Goal: Information Seeking & Learning: Learn about a topic

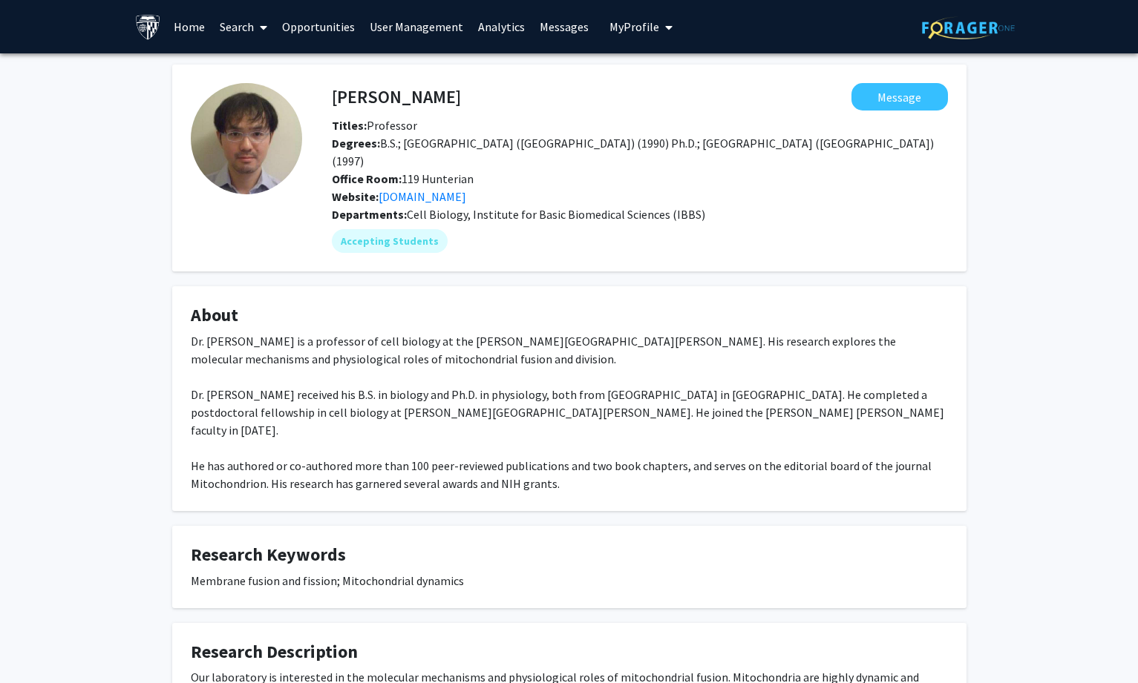
click at [235, 16] on link "Search" at bounding box center [243, 27] width 62 height 52
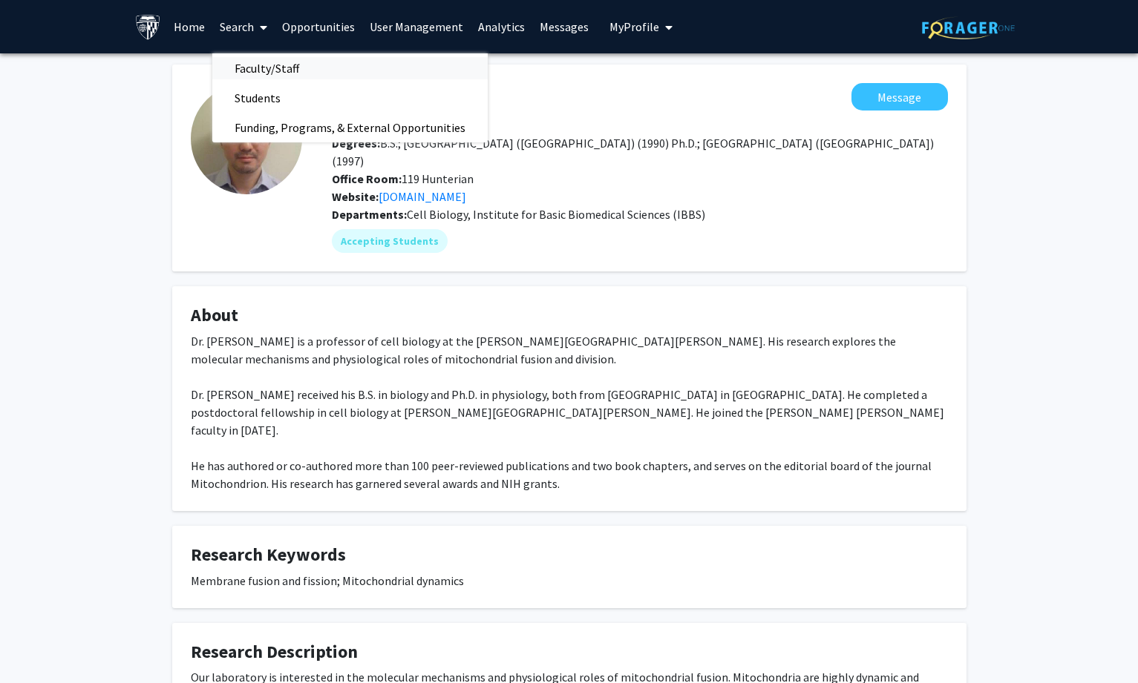
click at [255, 66] on span "Faculty/Staff" at bounding box center [266, 68] width 109 height 30
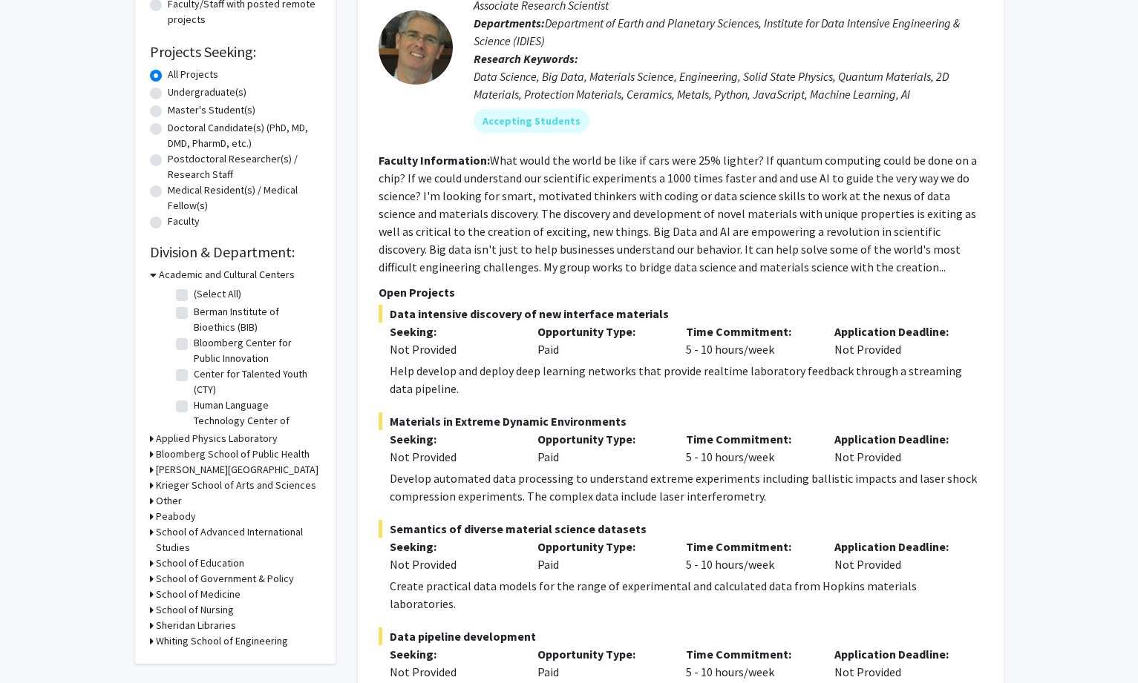
scroll to position [223, 0]
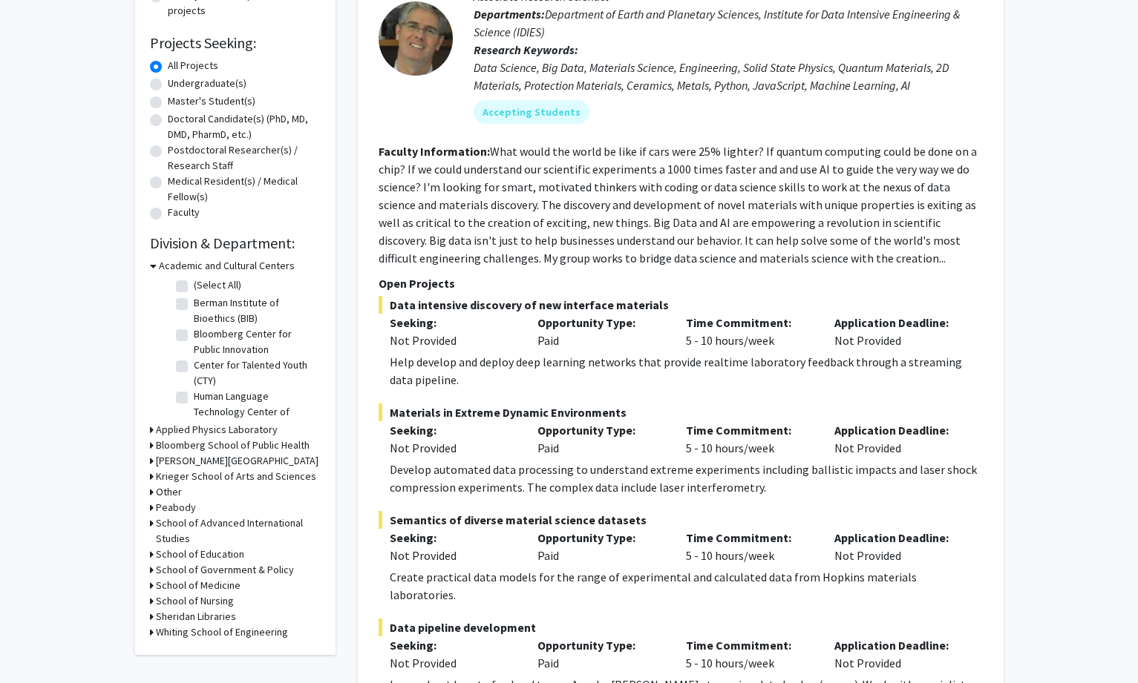
click at [168, 263] on h3 "Academic and Cultural Centers" at bounding box center [227, 266] width 136 height 16
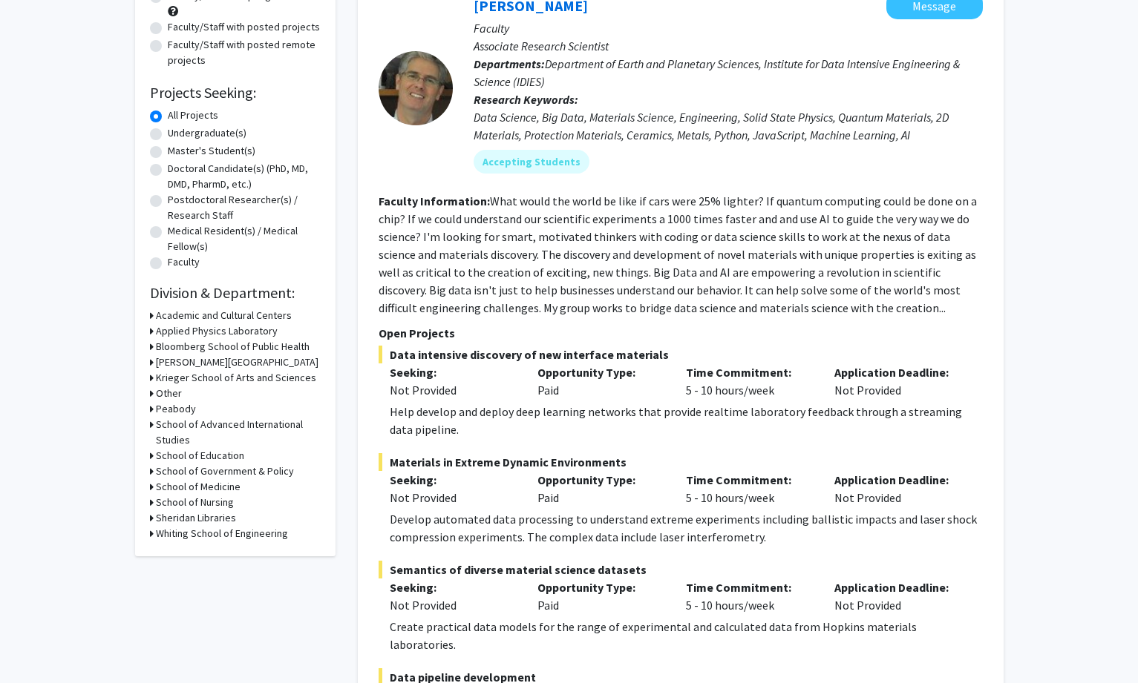
scroll to position [148, 0]
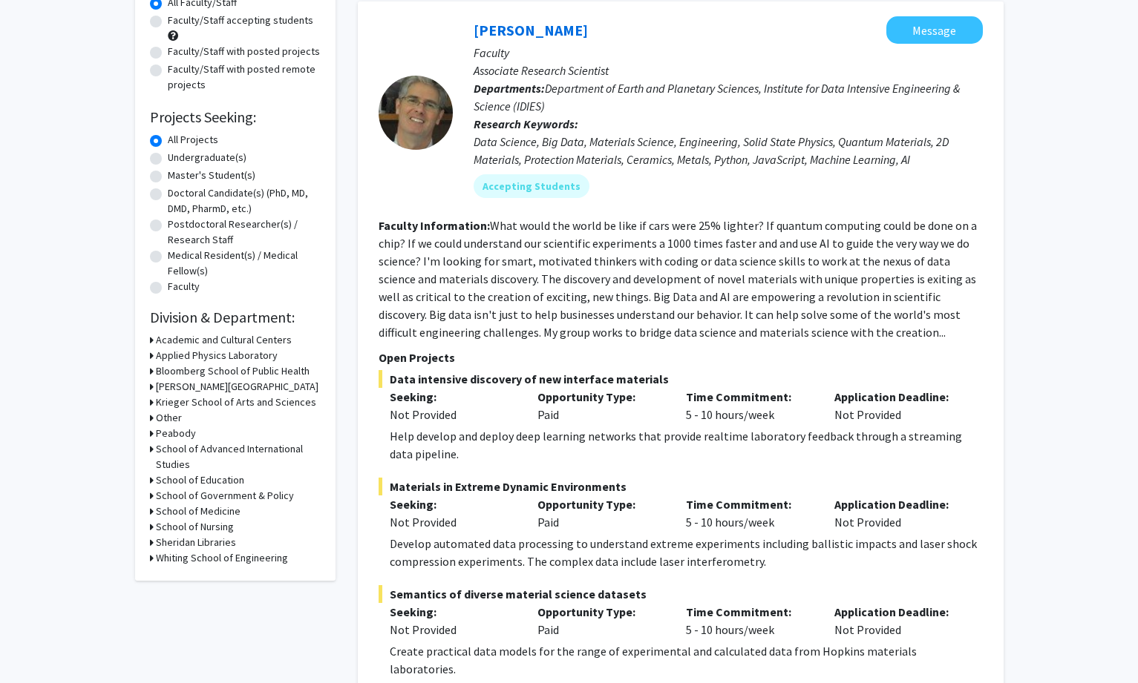
click at [194, 372] on h3 "Bloomberg School of Public Health" at bounding box center [233, 372] width 154 height 16
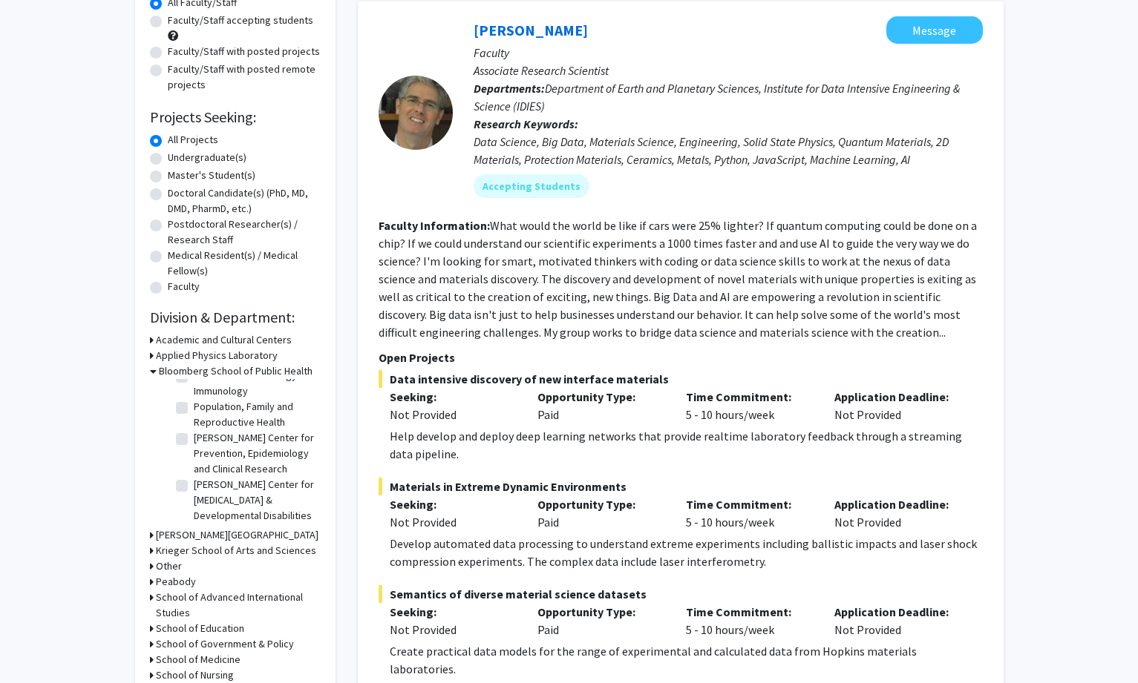
scroll to position [738, 0]
click at [155, 374] on icon at bounding box center [153, 372] width 7 height 16
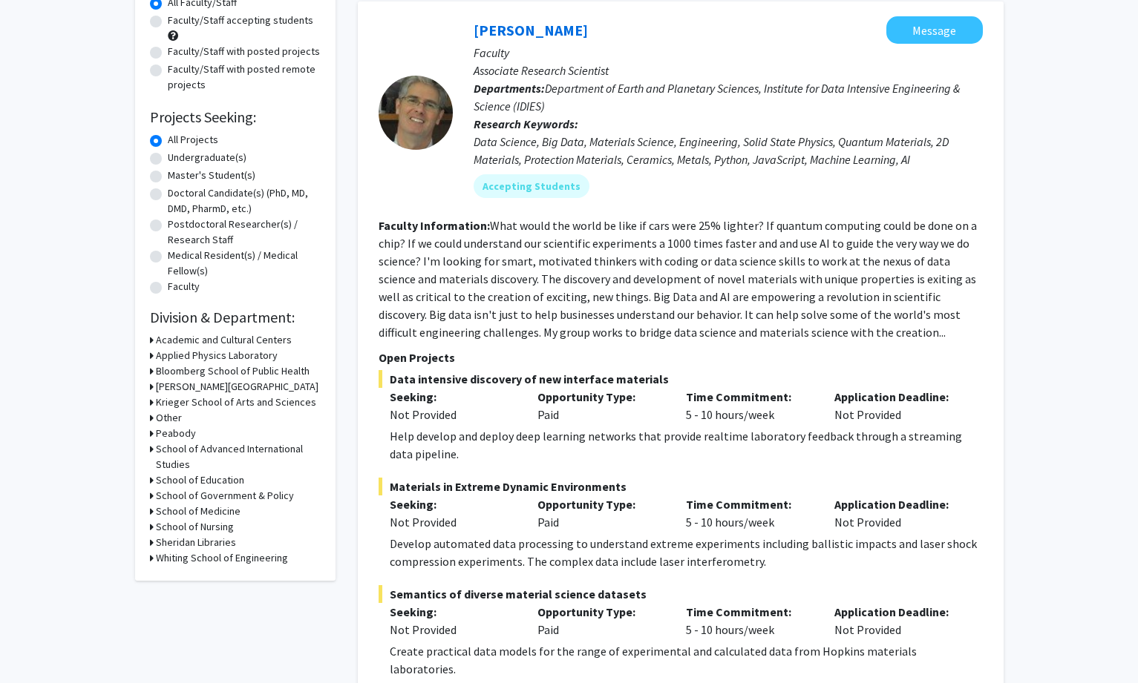
click at [216, 493] on h3 "School of Government & Policy" at bounding box center [225, 496] width 138 height 16
click at [150, 496] on icon at bounding box center [153, 496] width 7 height 16
click at [211, 512] on h3 "School of Medicine" at bounding box center [198, 512] width 85 height 16
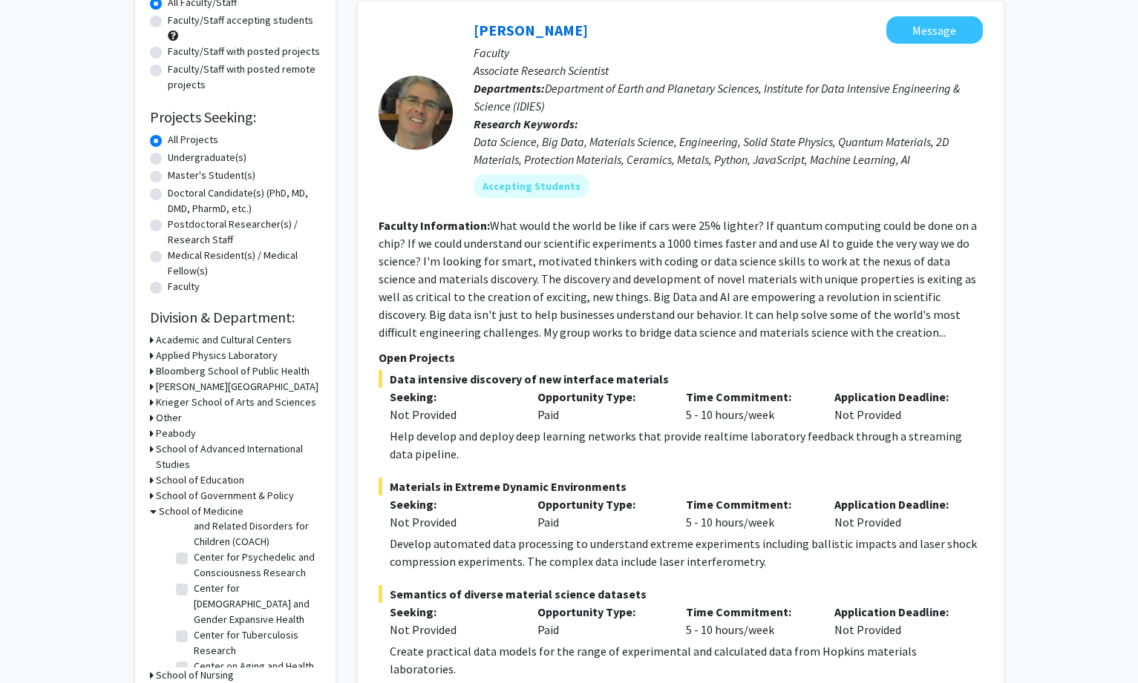
scroll to position [594, 0]
click at [171, 511] on h3 "School of Medicine" at bounding box center [201, 512] width 85 height 16
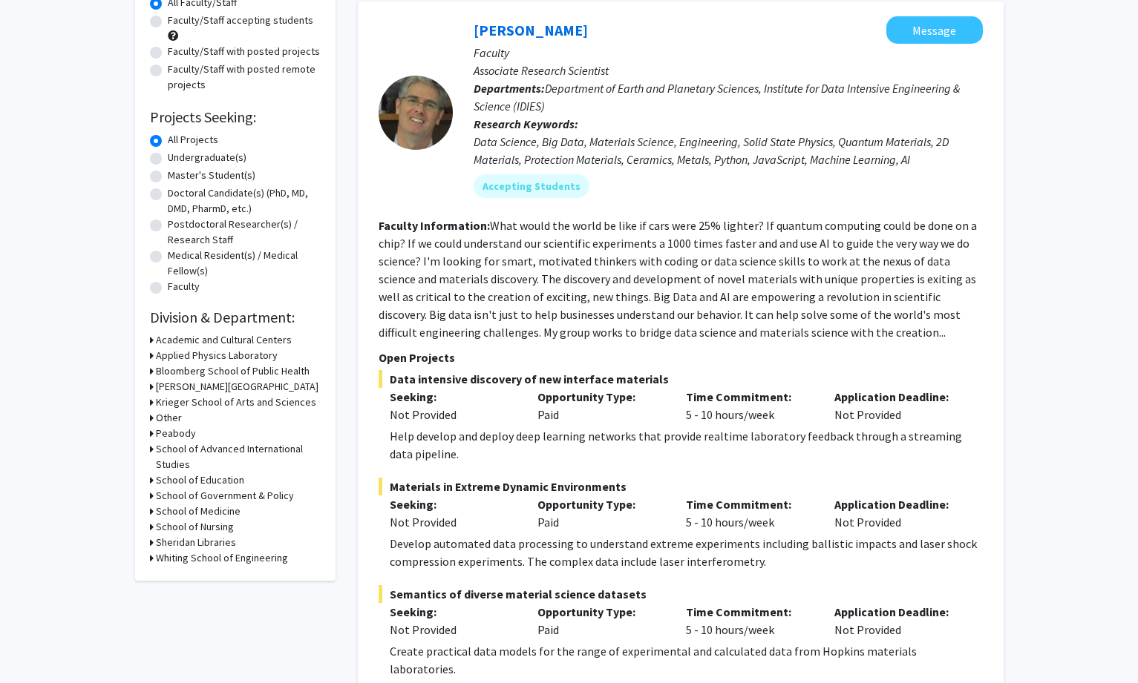
click at [209, 493] on h3 "School of Government & Policy" at bounding box center [225, 496] width 138 height 16
click at [194, 515] on label "Other" at bounding box center [207, 516] width 26 height 16
click at [194, 515] on input "Other" at bounding box center [199, 513] width 10 height 10
checkbox input "true"
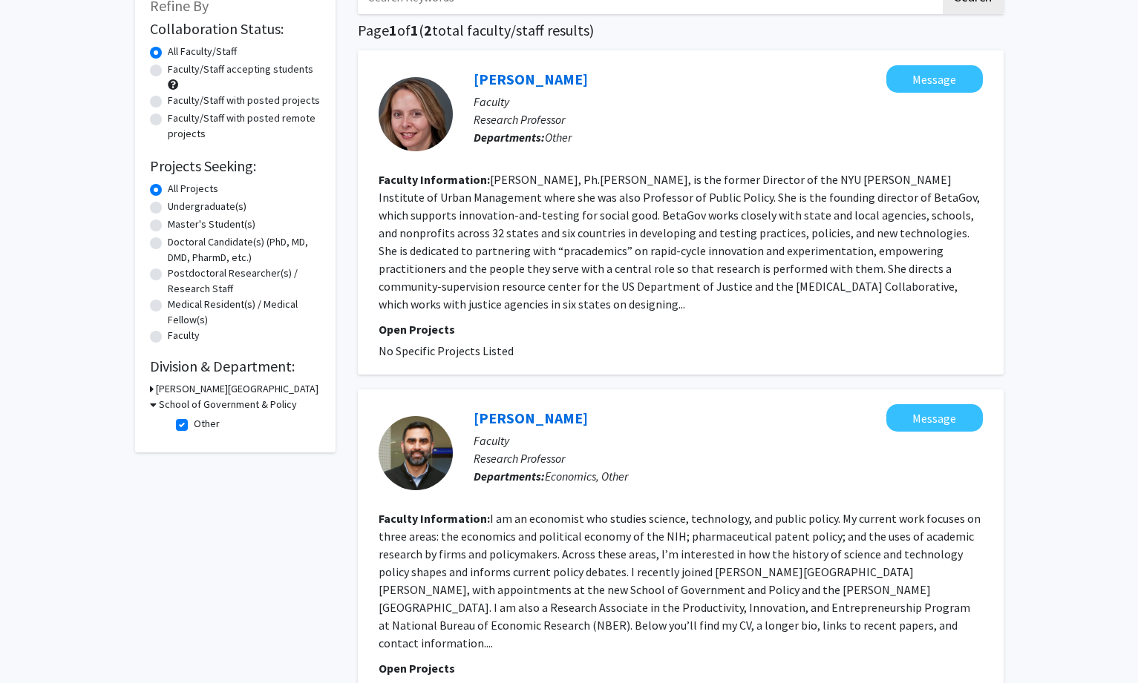
scroll to position [74, 0]
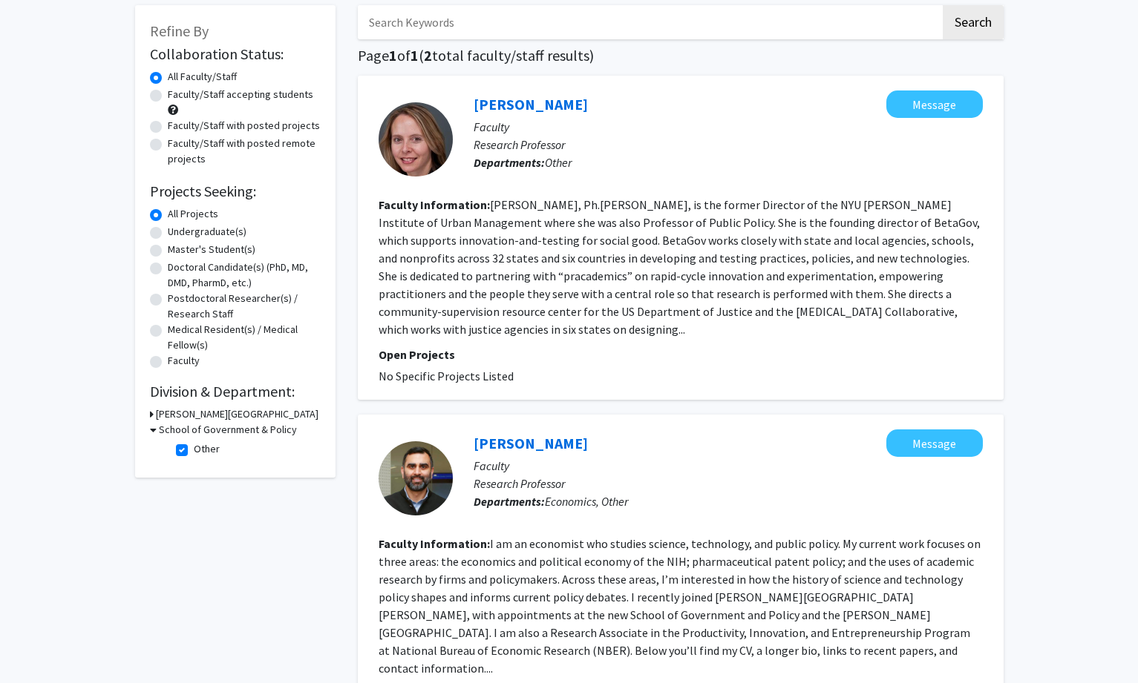
drag, startPoint x: 467, startPoint y: 99, endPoint x: 571, endPoint y: 93, distance: 104.1
click at [571, 93] on div "[PERSON_NAME] Message Faculty Research Professor Departments: Other" at bounding box center [718, 140] width 530 height 98
copy link "[PERSON_NAME]"
drag, startPoint x: 470, startPoint y: 416, endPoint x: 577, endPoint y: 416, distance: 106.1
click at [577, 430] on div "[PERSON_NAME] Message Faculty Research Professor Departments: Economics, Other" at bounding box center [718, 479] width 530 height 98
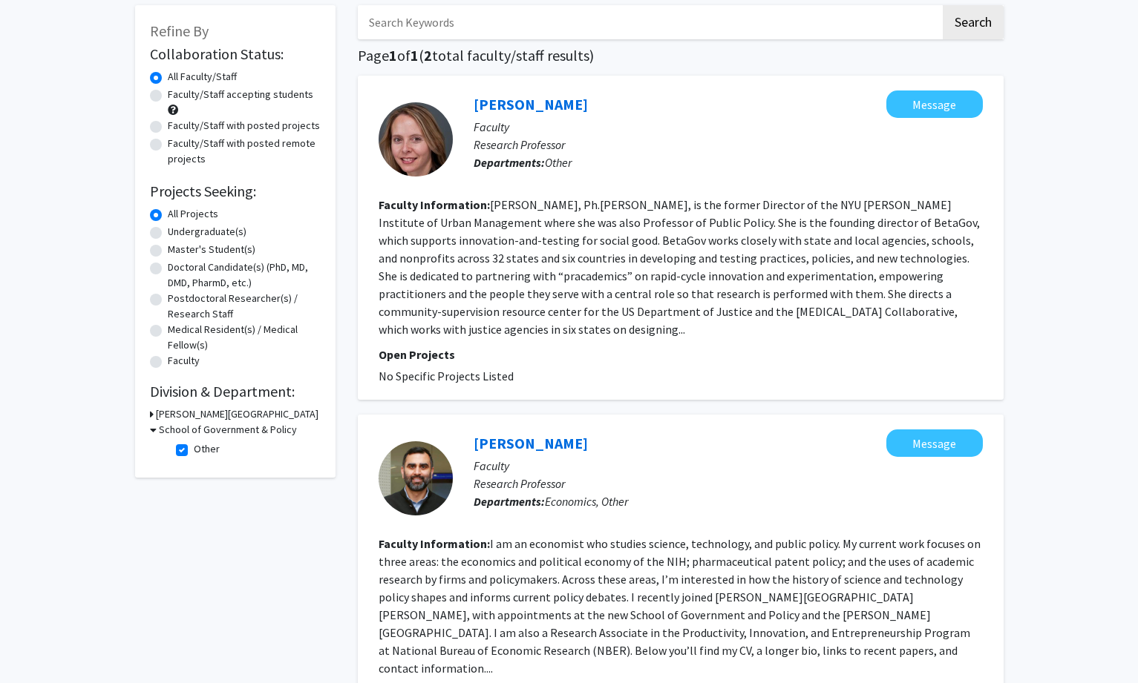
copy link "[PERSON_NAME]"
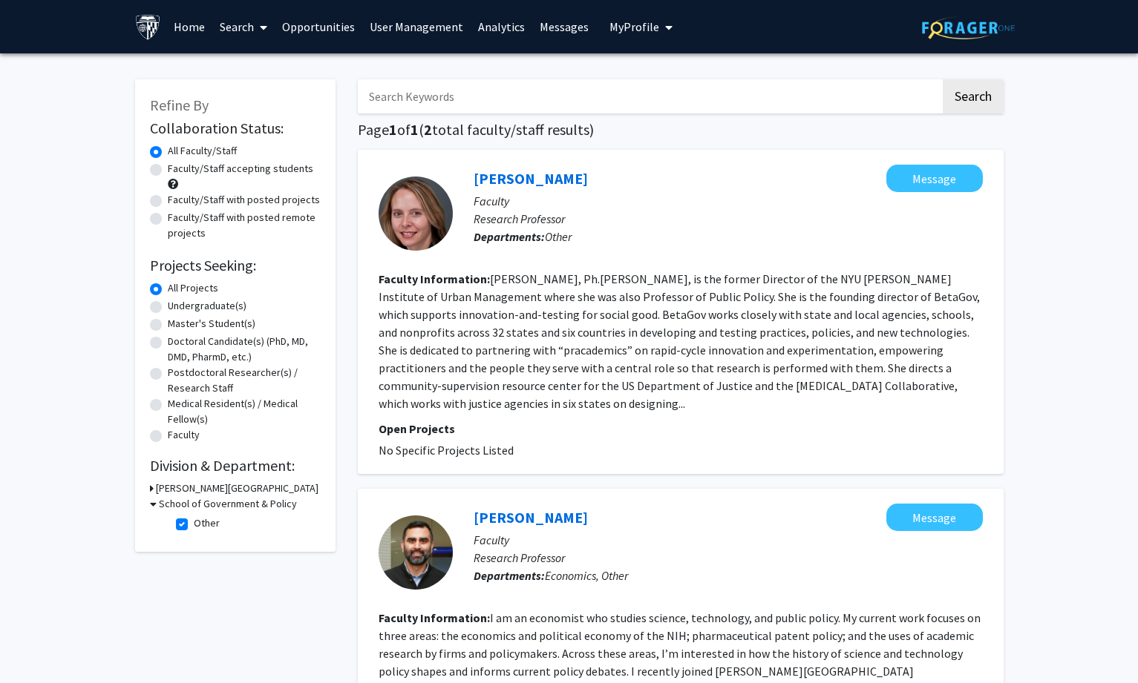
click at [405, 16] on link "User Management" at bounding box center [416, 27] width 108 height 52
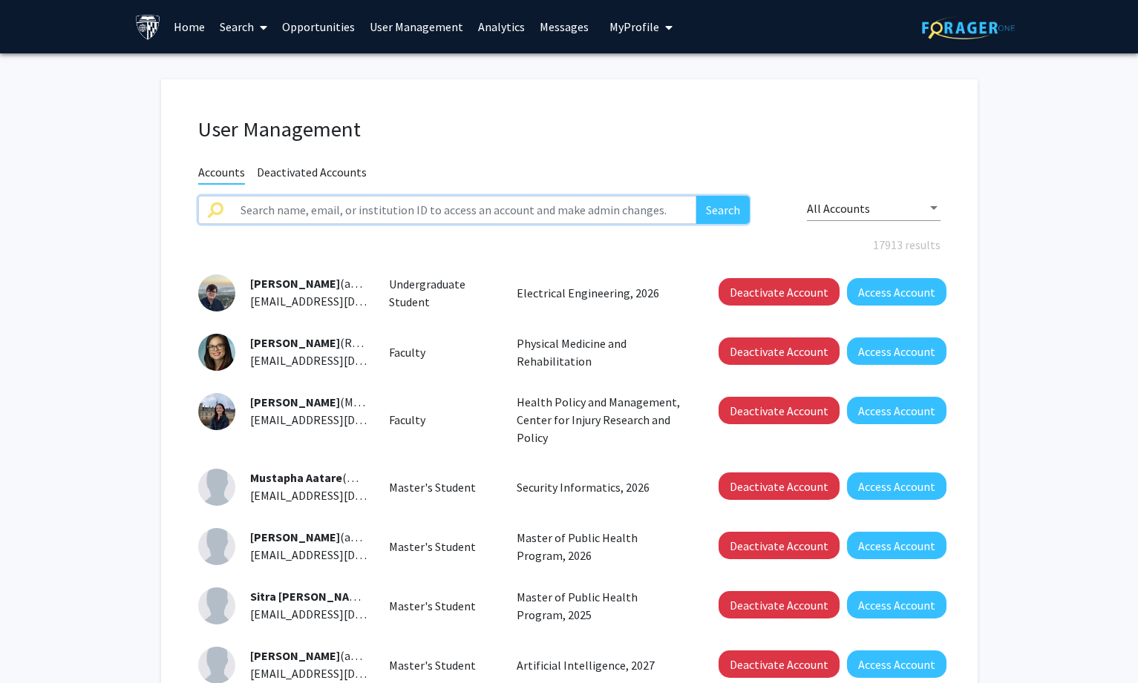
click at [383, 197] on input "text" at bounding box center [464, 210] width 465 height 28
paste input "[PERSON_NAME]"
type input "[PERSON_NAME]"
click at [713, 200] on button "Search" at bounding box center [722, 210] width 53 height 28
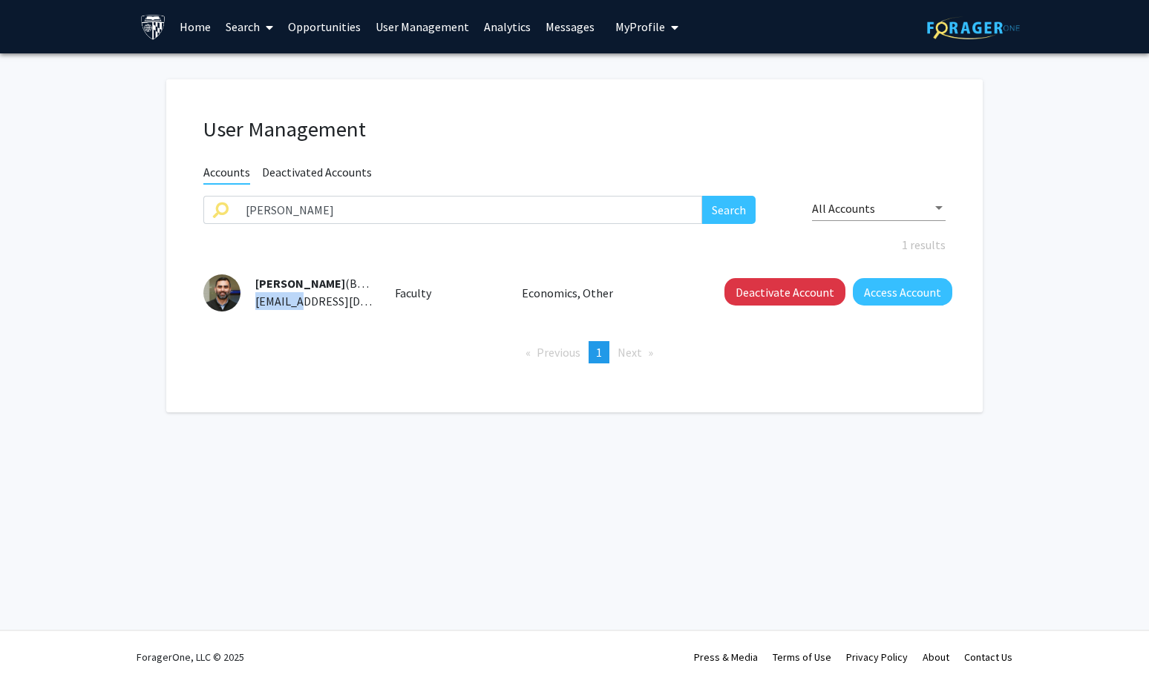
drag, startPoint x: 245, startPoint y: 297, endPoint x: 305, endPoint y: 300, distance: 60.2
click at [305, 300] on div "[PERSON_NAME] (BSAMPAT3) [EMAIL_ADDRESS][DOMAIN_NAME]" at bounding box center [306, 293] width 132 height 36
copy span "BSAMPAT3"
click at [251, 31] on link "Search" at bounding box center [249, 27] width 62 height 52
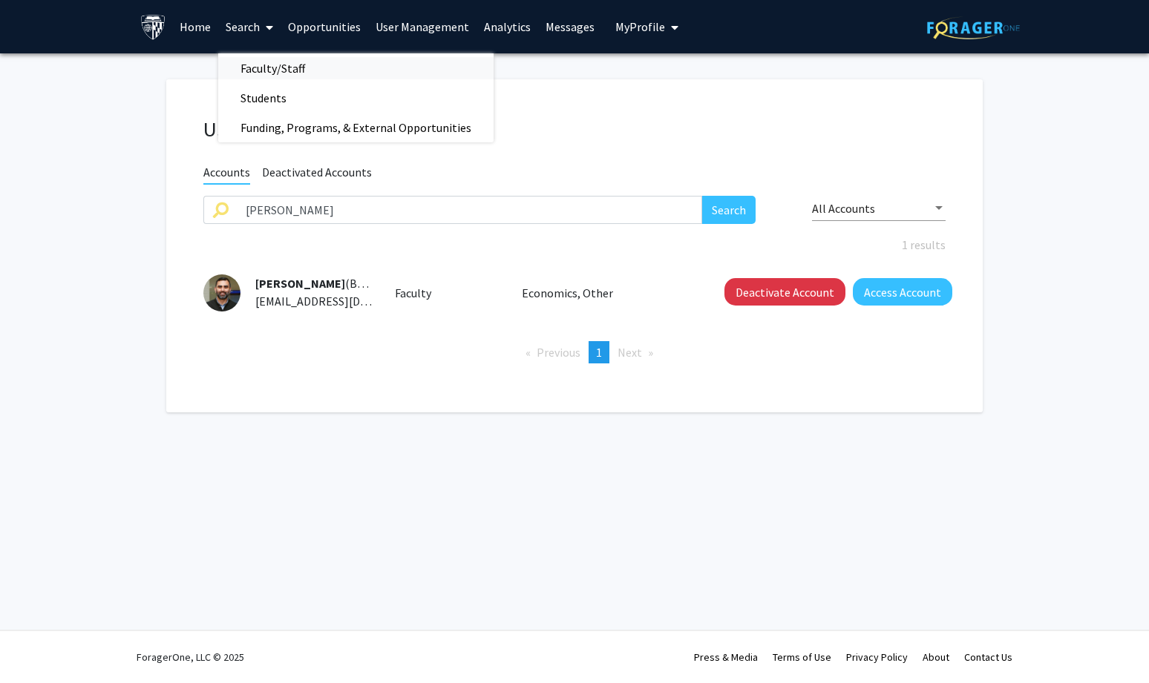
click at [263, 65] on span "Faculty/Staff" at bounding box center [272, 68] width 109 height 30
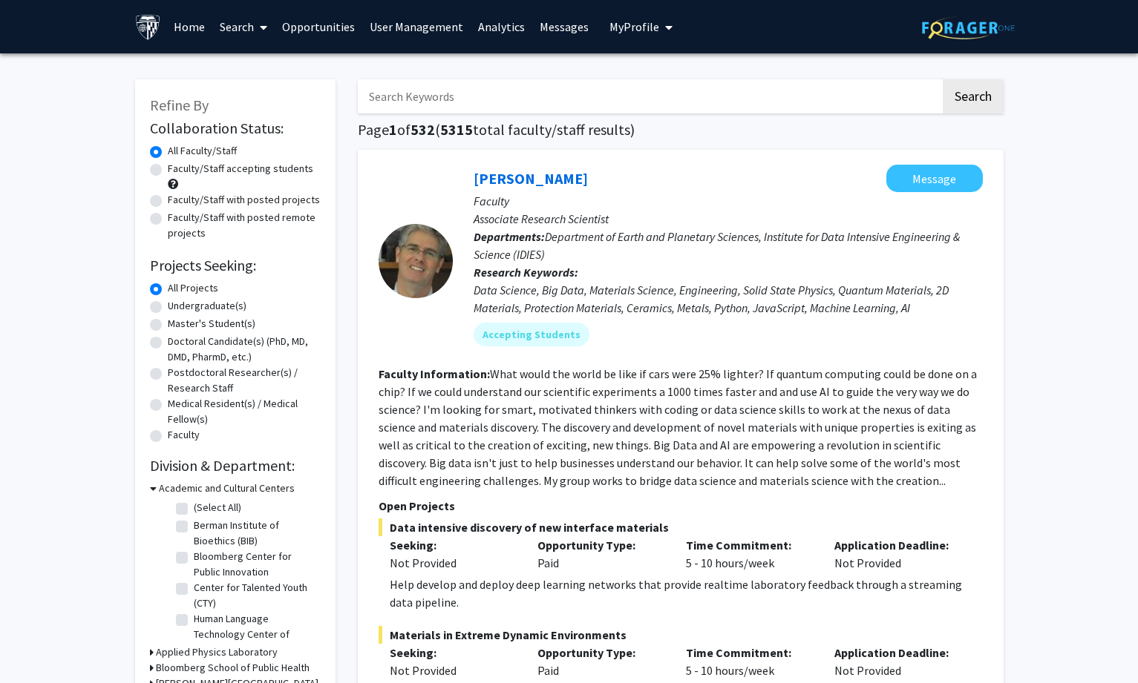
click at [470, 103] on input "Search Keywords" at bounding box center [649, 96] width 583 height 34
type input "[MEDICAL_DATA]"
click at [942, 79] on button "Search" at bounding box center [972, 96] width 61 height 34
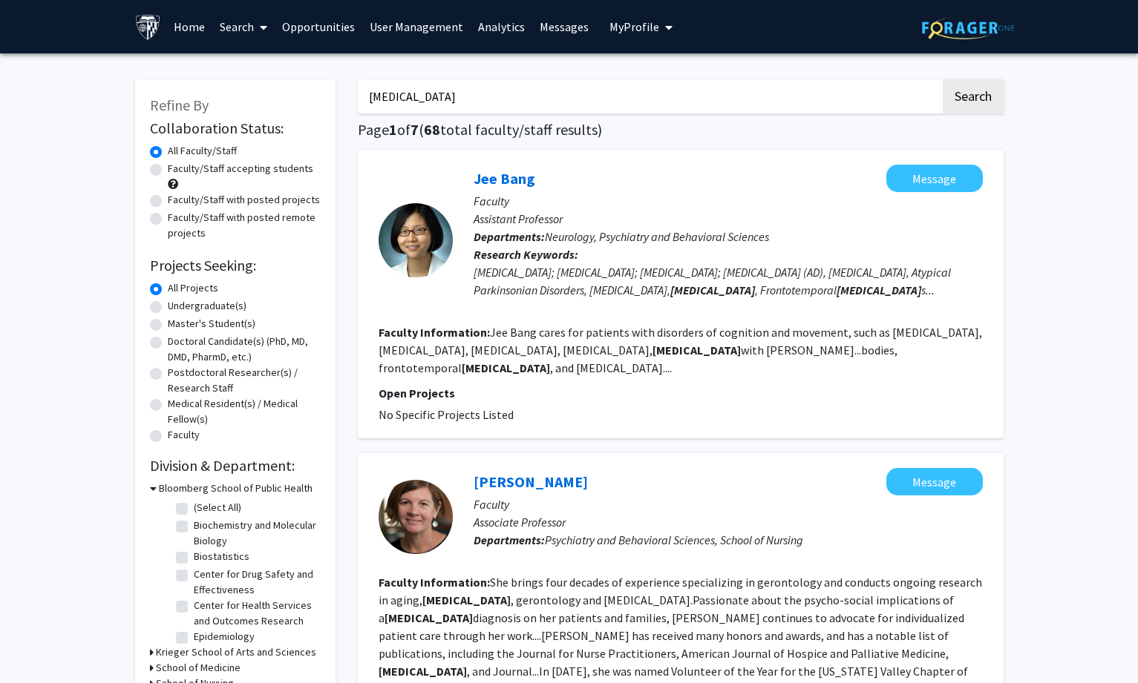
click at [177, 167] on label "Faculty/Staff accepting students" at bounding box center [240, 169] width 145 height 16
click at [177, 167] on input "Faculty/Staff accepting students" at bounding box center [173, 166] width 10 height 10
radio input "true"
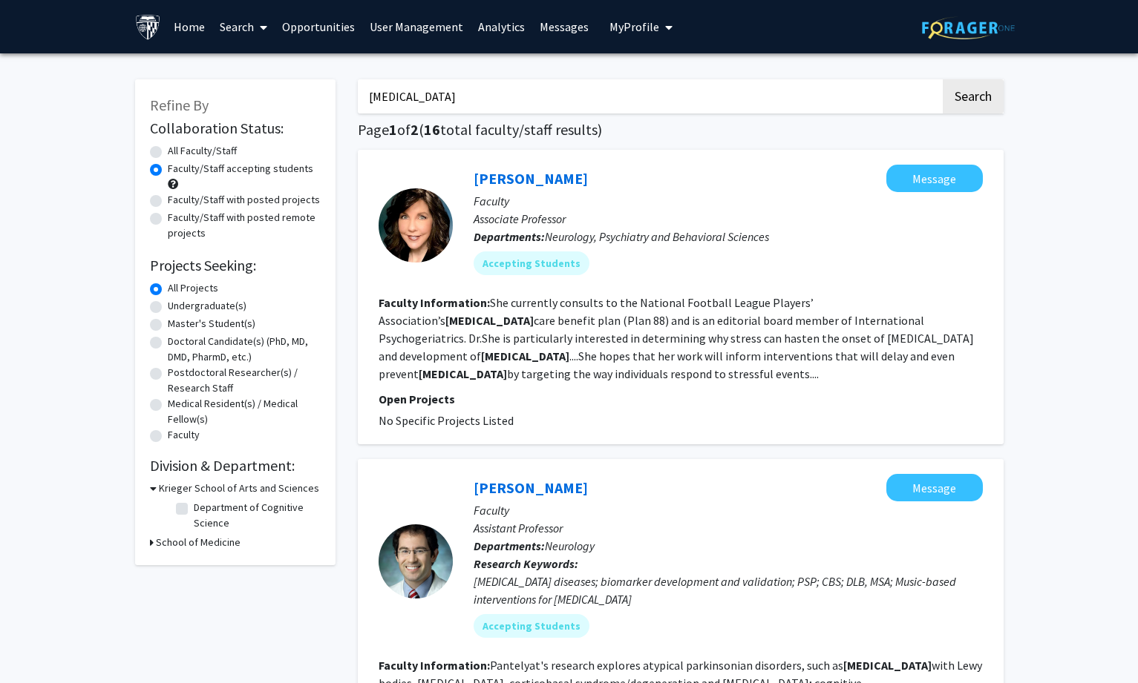
drag, startPoint x: 432, startPoint y: 101, endPoint x: 109, endPoint y: 117, distance: 323.2
type input "[PERSON_NAME]"
click at [942, 79] on button "Search" at bounding box center [972, 96] width 61 height 34
radio input "true"
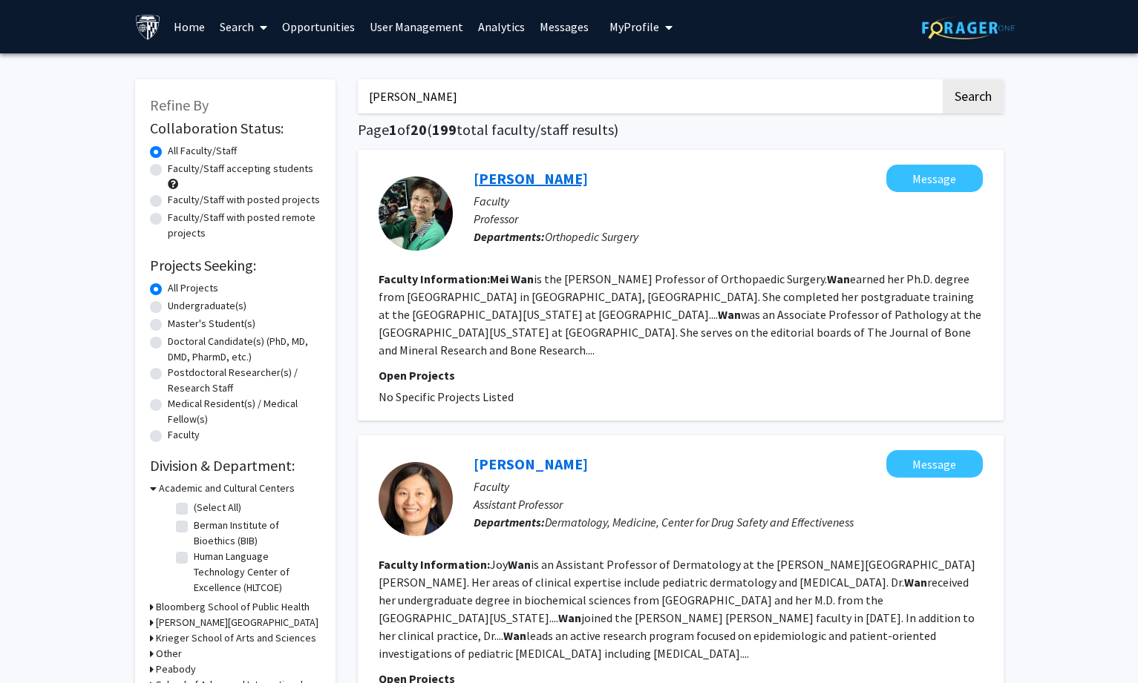
click at [500, 171] on link "[PERSON_NAME]" at bounding box center [530, 178] width 114 height 19
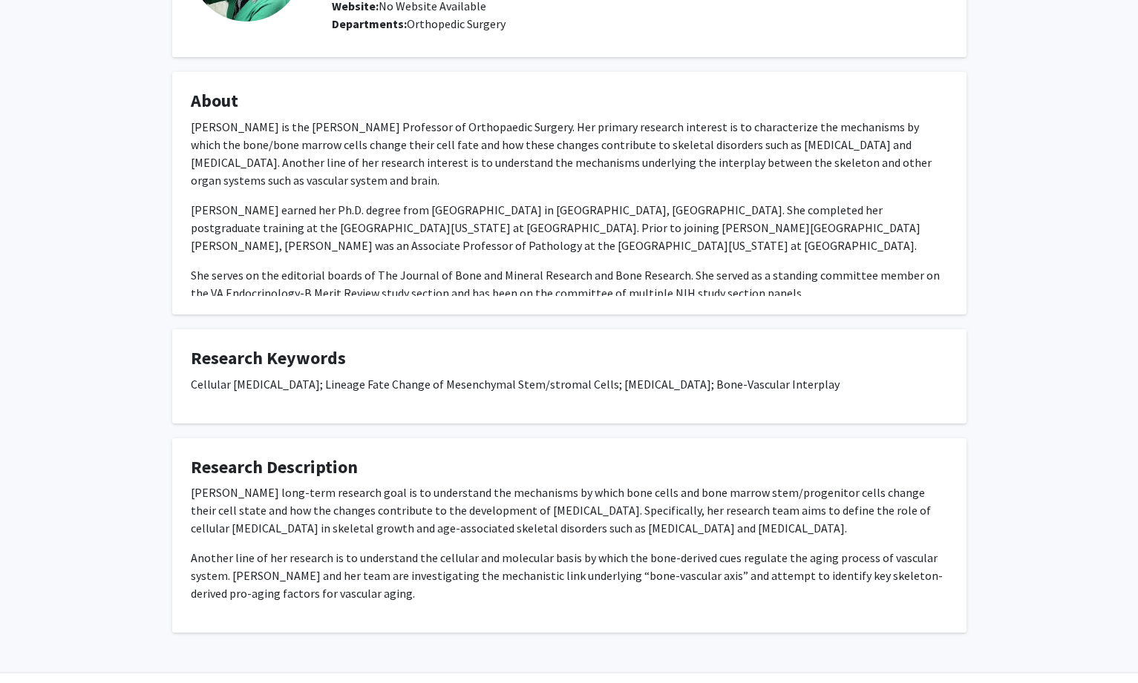
scroll to position [215, 0]
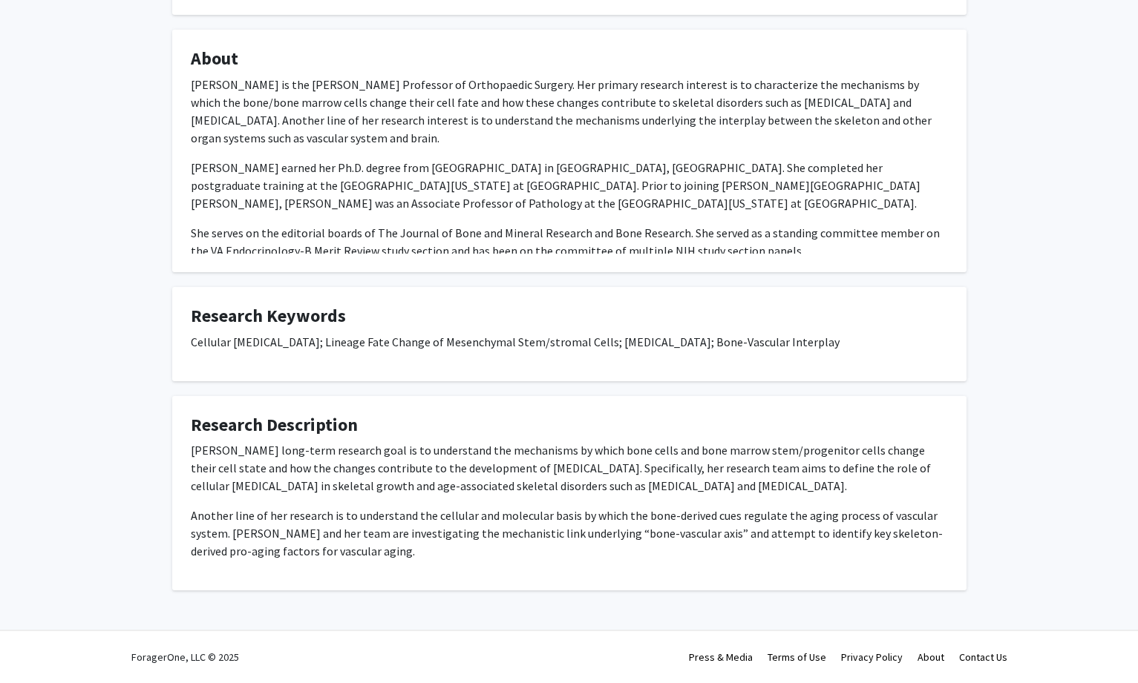
click at [1033, 246] on div "[PERSON_NAME] Message Titles: Professor Degrees: No Degree Available Office Roo…" at bounding box center [569, 238] width 1138 height 801
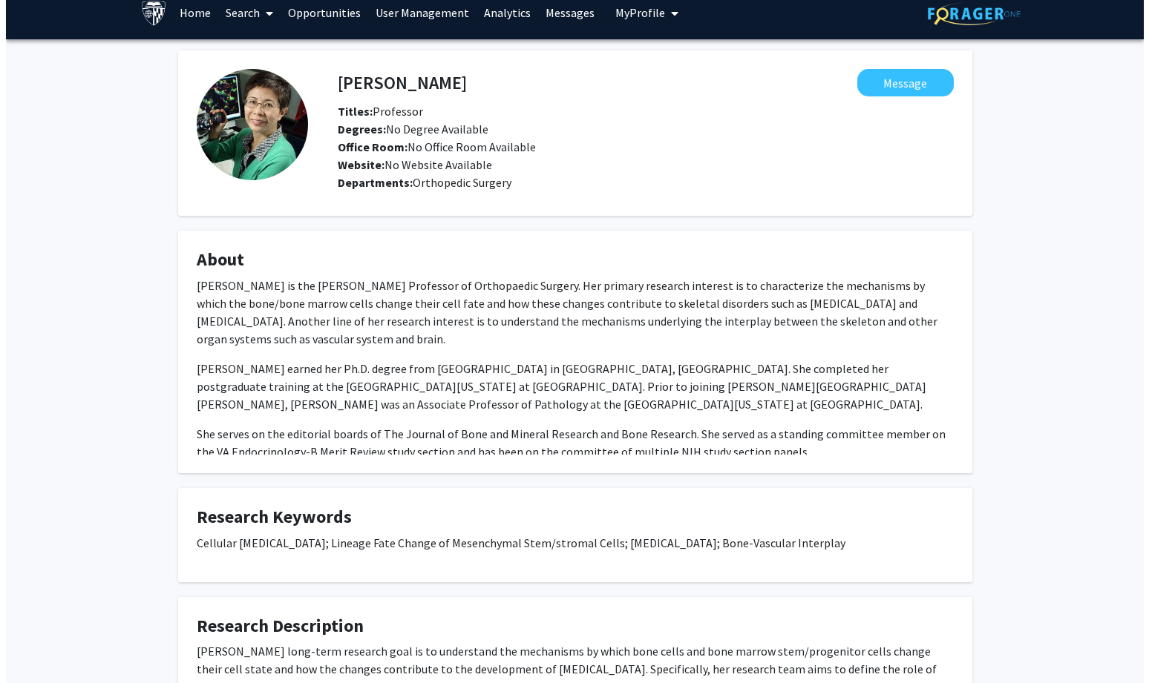
scroll to position [0, 0]
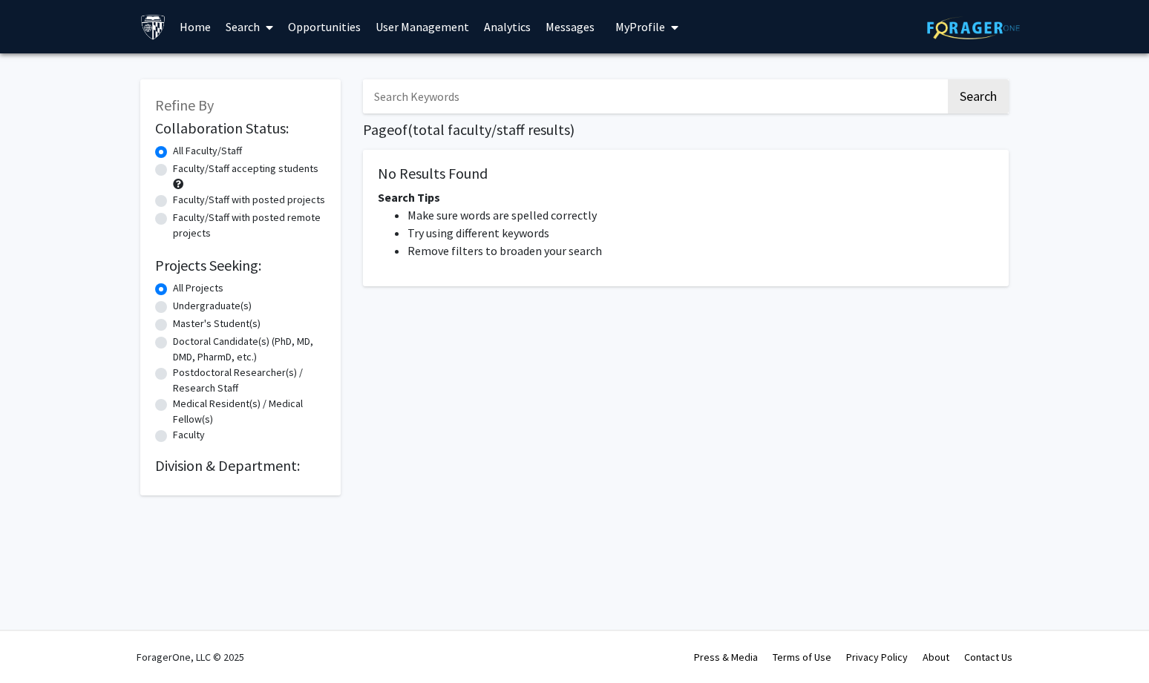
click at [403, 92] on input "Search Keywords" at bounding box center [654, 96] width 583 height 34
paste input "Junying"
type input "[PERSON_NAME]"
click at [948, 79] on button "Search" at bounding box center [978, 96] width 61 height 34
click at [973, 99] on button "Search" at bounding box center [978, 96] width 61 height 34
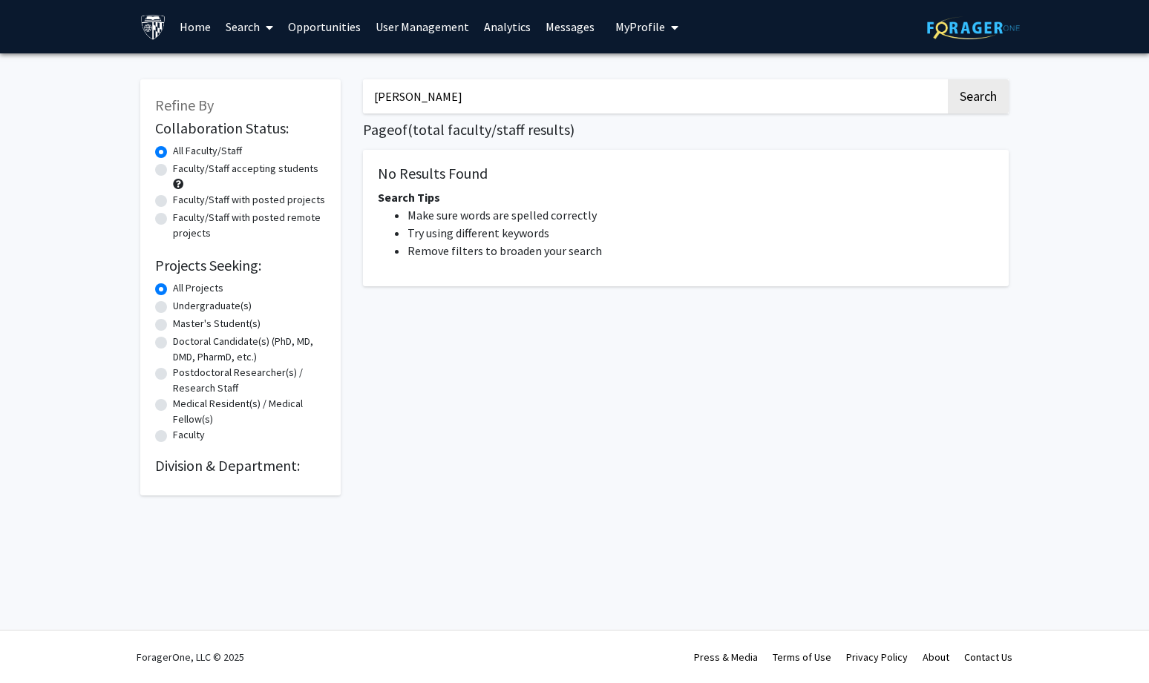
click at [425, 29] on link "User Management" at bounding box center [422, 27] width 108 height 52
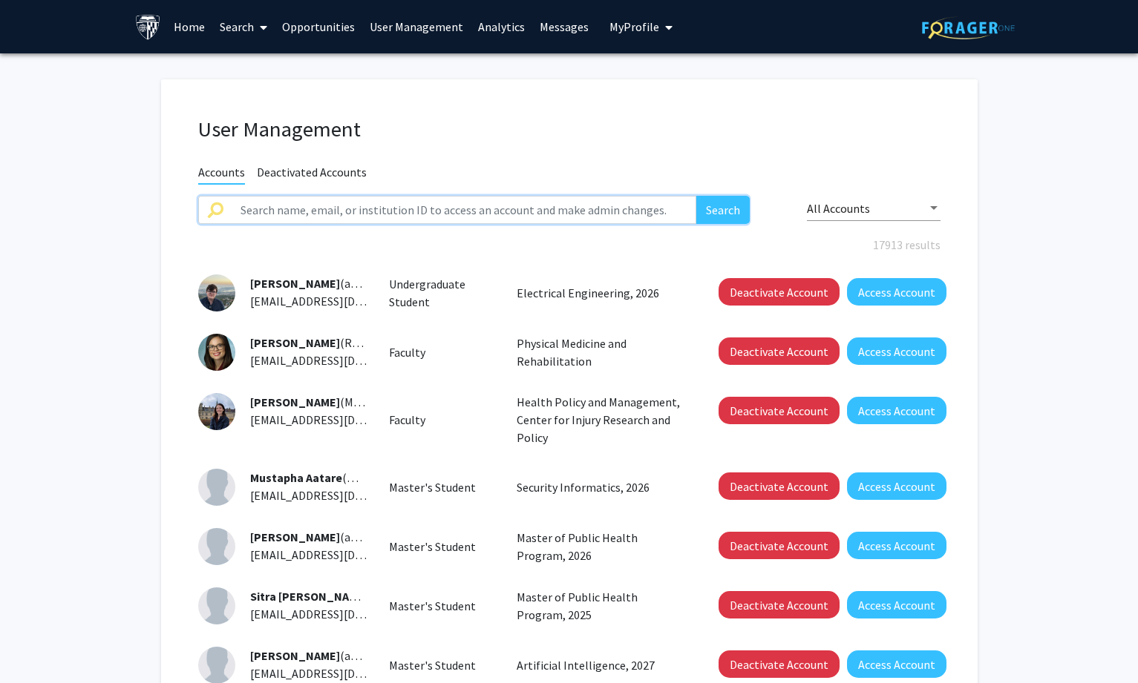
click at [339, 205] on input "text" at bounding box center [464, 210] width 465 height 28
click at [982, 140] on fg-user-management "User Management Accounts Deactivated Accounts Search All Accounts 17913 results…" at bounding box center [569, 524] width 1138 height 943
click at [235, 23] on link "Search" at bounding box center [243, 27] width 62 height 52
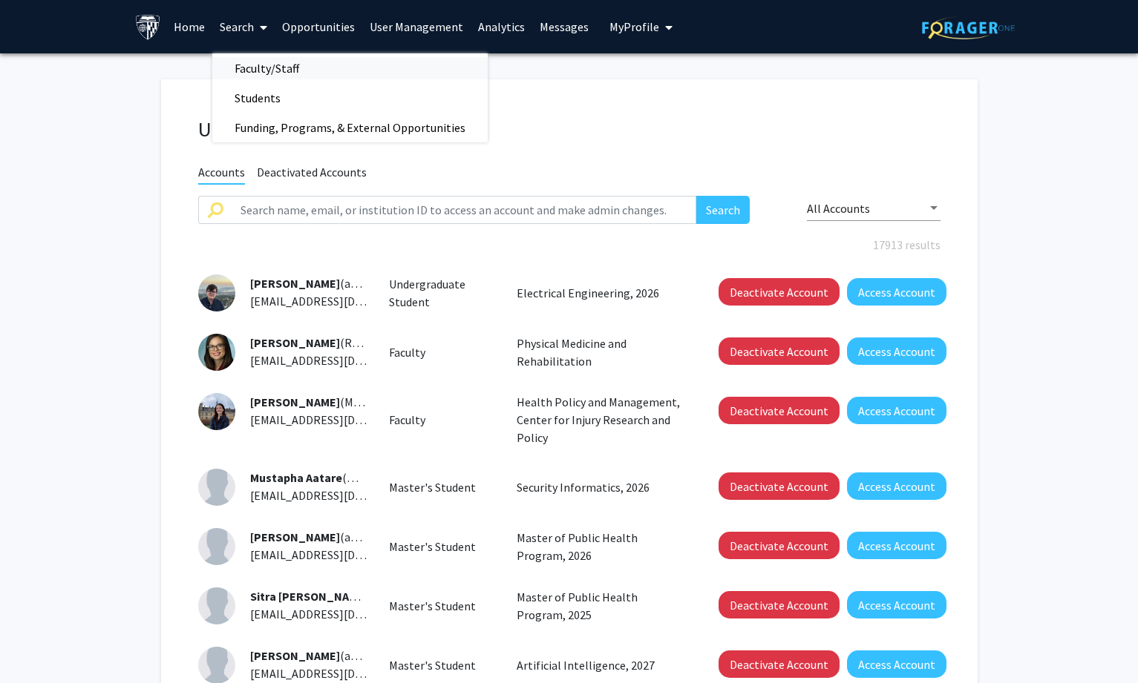
click at [263, 62] on span "Faculty/Staff" at bounding box center [266, 68] width 109 height 30
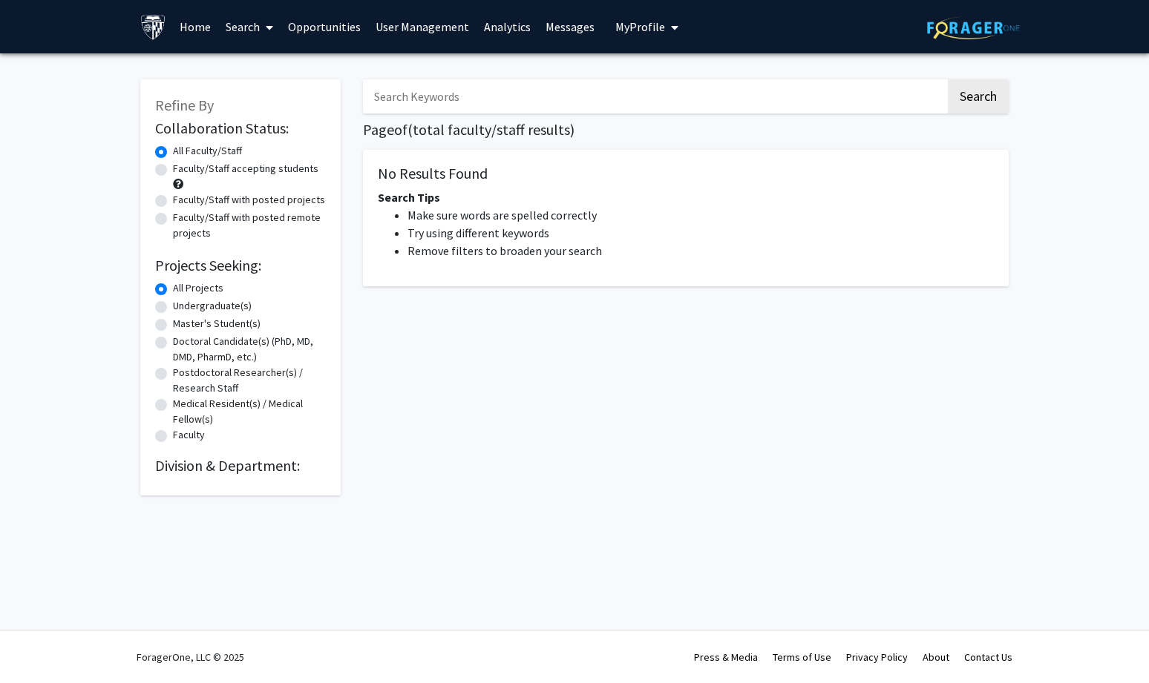
click at [525, 103] on input "Search Keywords" at bounding box center [654, 96] width 583 height 34
type input "tendon"
click at [948, 79] on button "Search" at bounding box center [978, 96] width 61 height 34
click at [504, 100] on input "tendon" at bounding box center [654, 96] width 583 height 34
click at [965, 99] on button "Search" at bounding box center [978, 96] width 61 height 34
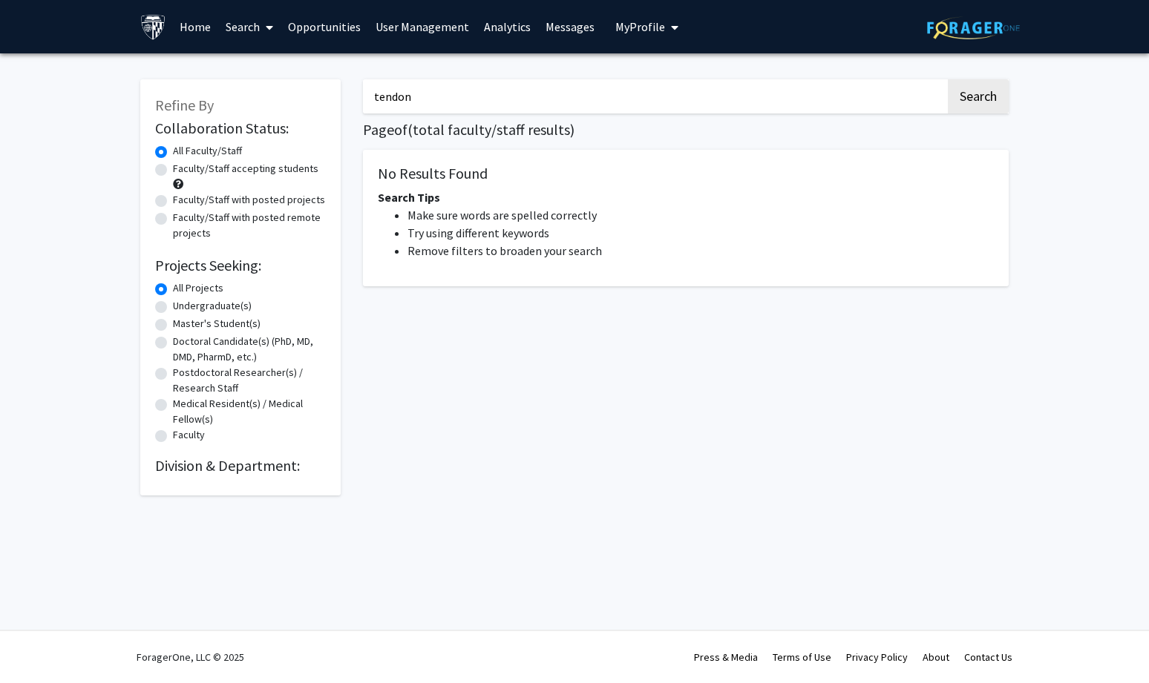
click at [243, 26] on link "Search" at bounding box center [249, 27] width 62 height 52
click at [240, 64] on span "Faculty/Staff" at bounding box center [272, 68] width 109 height 30
click at [253, 27] on link "Search" at bounding box center [249, 27] width 62 height 52
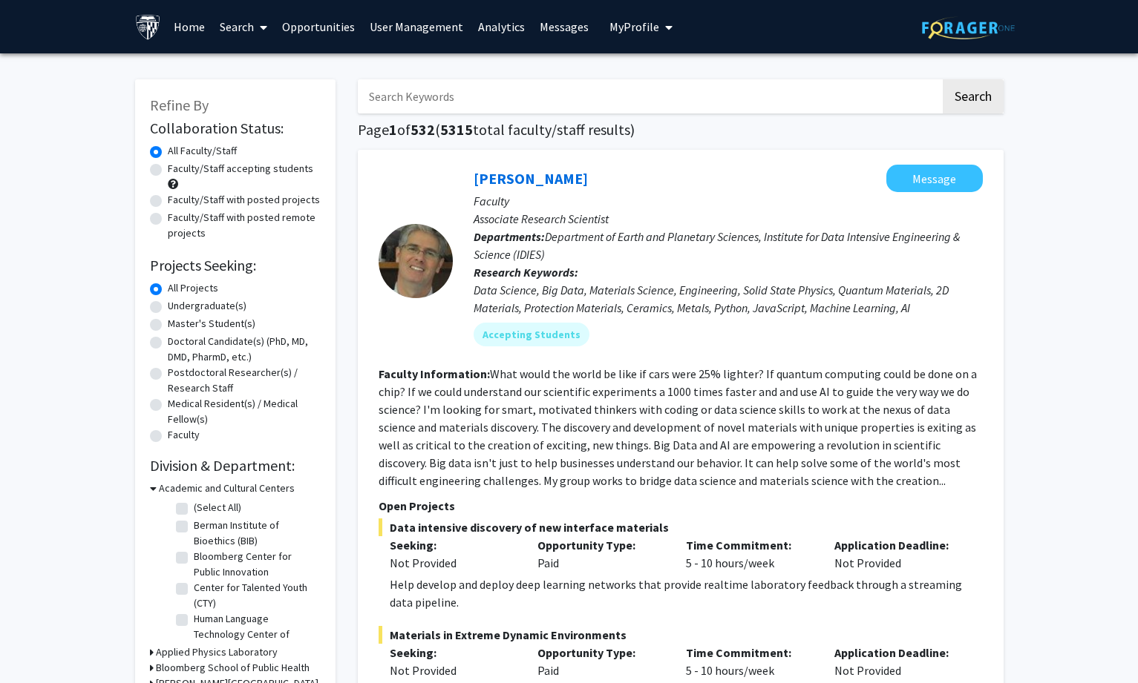
click at [517, 98] on input "Search Keywords" at bounding box center [649, 96] width 583 height 34
type input "tendon"
click at [942, 79] on button "Search" at bounding box center [972, 96] width 61 height 34
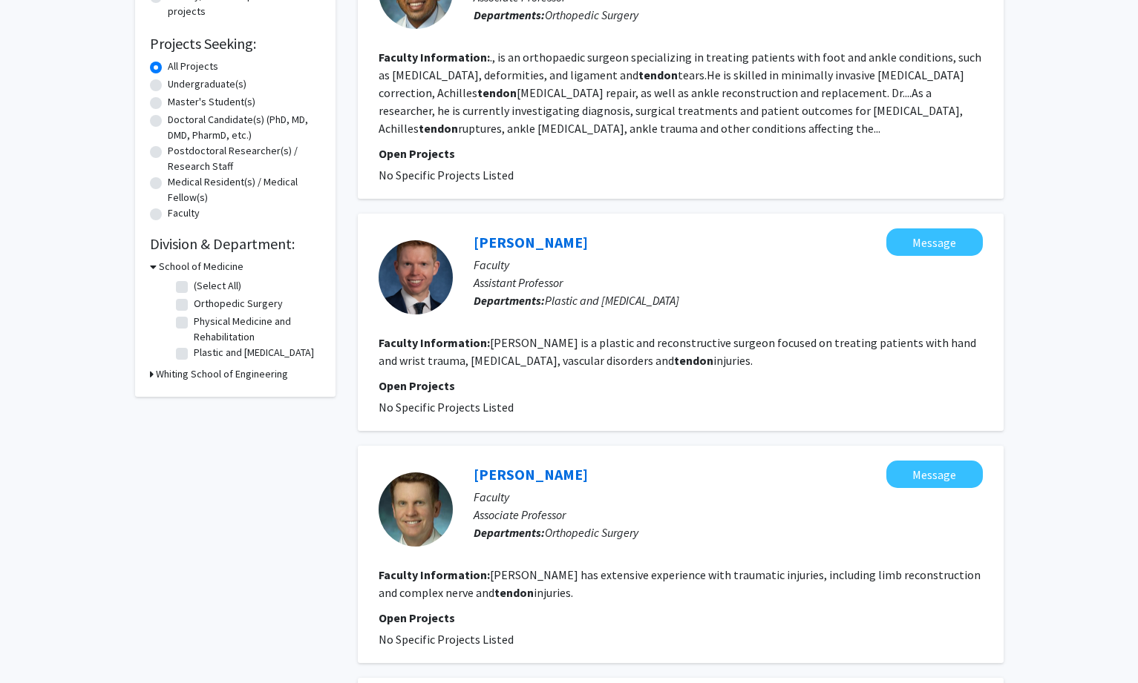
scroll to position [223, 0]
click at [514, 245] on link "Christopher Frost" at bounding box center [530, 241] width 114 height 19
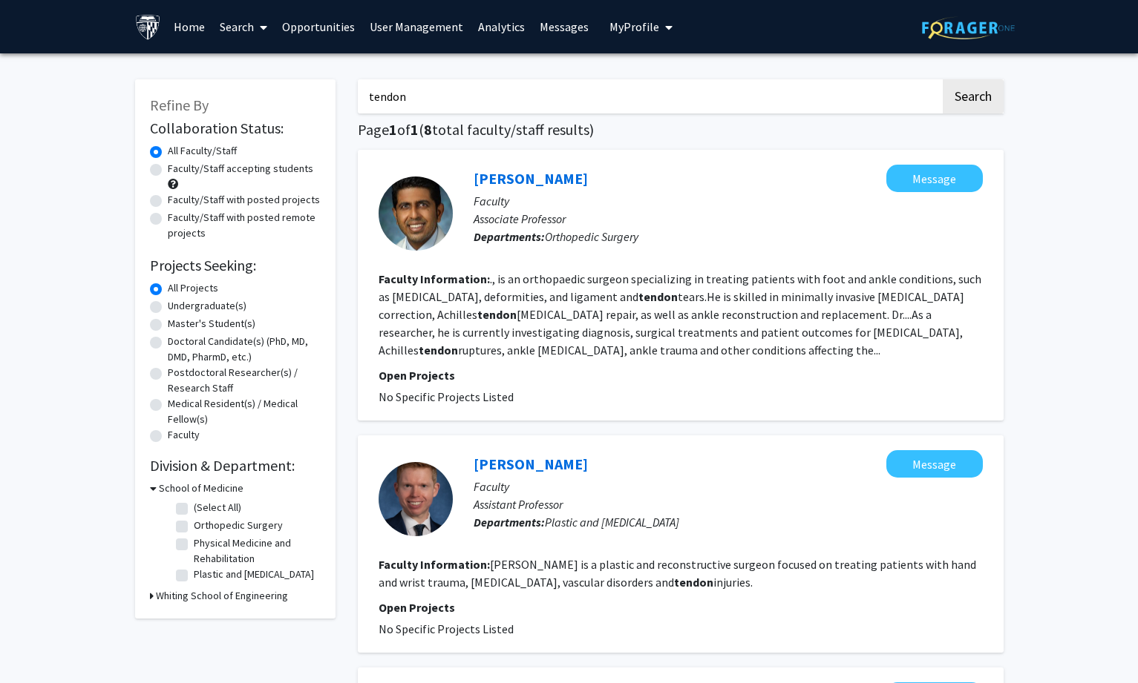
drag, startPoint x: 429, startPoint y: 91, endPoint x: 241, endPoint y: 95, distance: 187.8
click at [942, 79] on button "Search" at bounding box center [972, 96] width 61 height 34
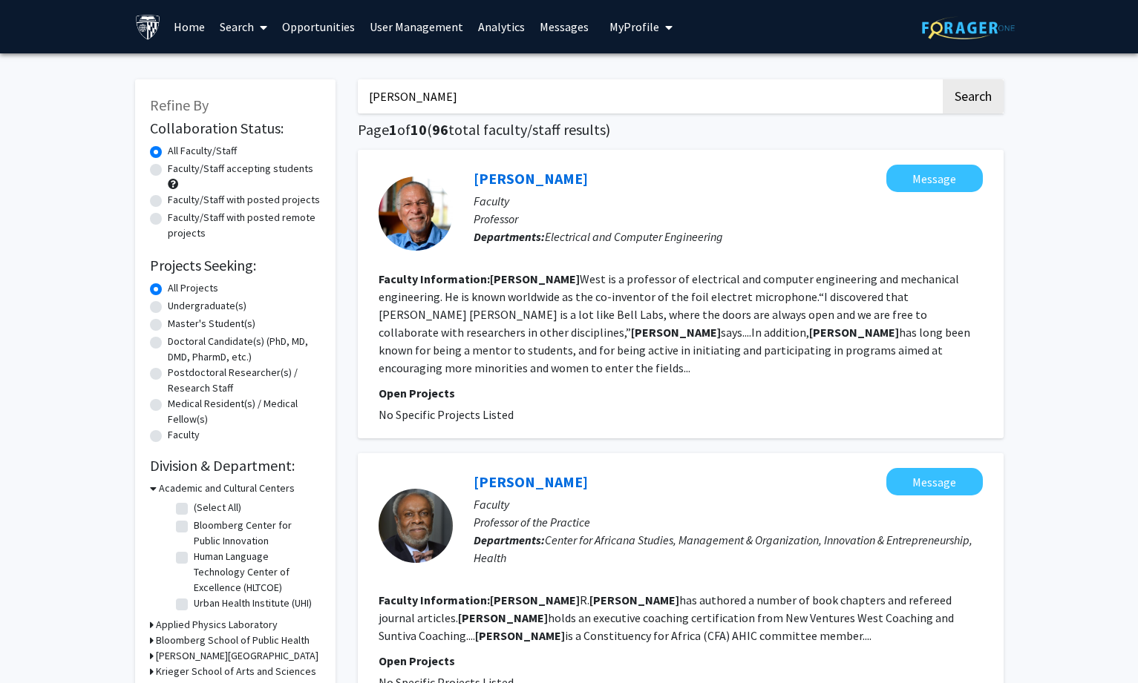
click at [387, 92] on input "aarson james" at bounding box center [649, 96] width 583 height 34
type input "aaron james"
click at [942, 79] on button "Search" at bounding box center [972, 96] width 61 height 34
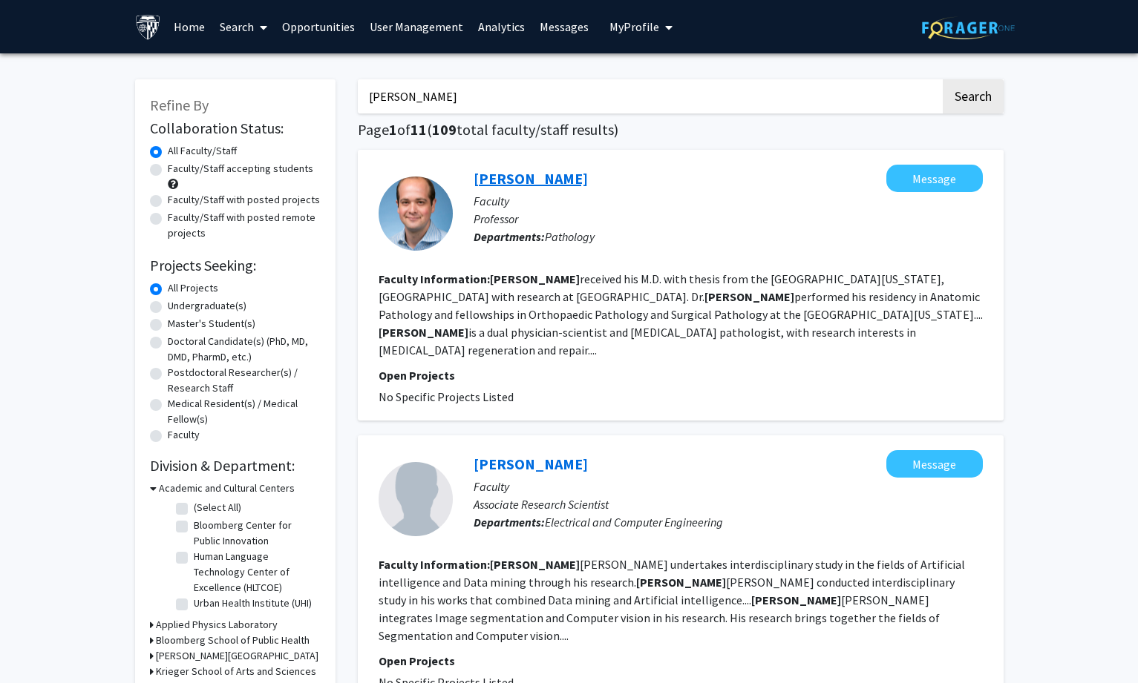
click at [504, 173] on link "Aaron James" at bounding box center [530, 178] width 114 height 19
drag, startPoint x: 439, startPoint y: 95, endPoint x: 249, endPoint y: 109, distance: 191.2
paste input "Mikula"
type input "Mikula"
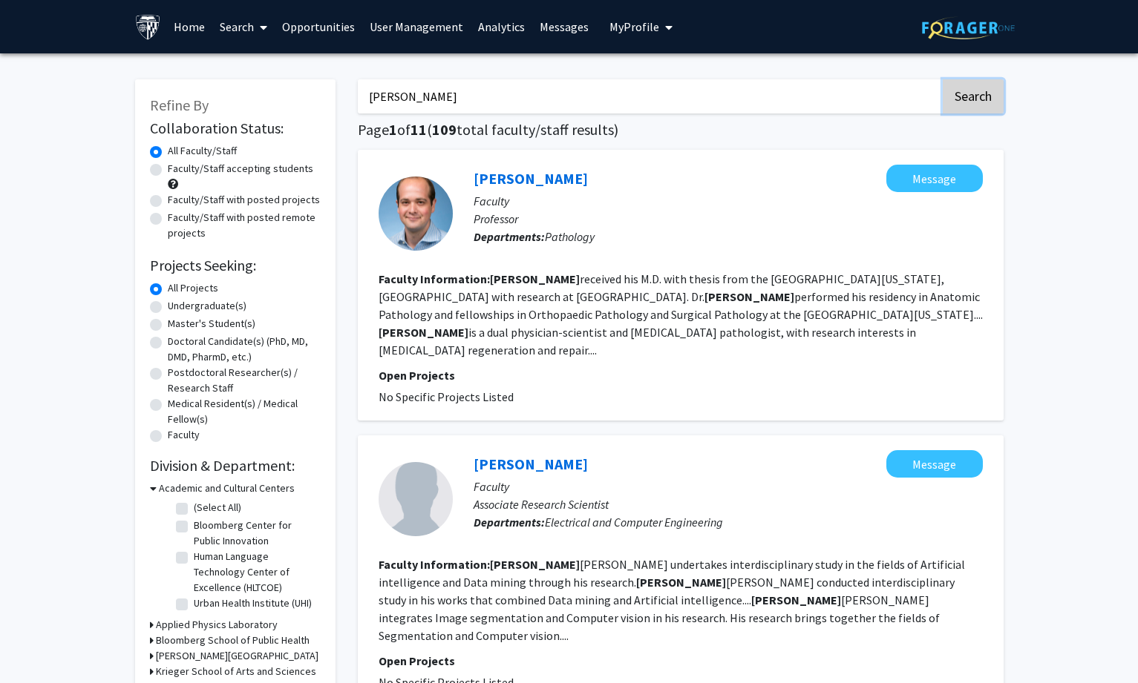
click at [969, 91] on button "Search" at bounding box center [972, 96] width 61 height 34
